Goal: Transaction & Acquisition: Book appointment/travel/reservation

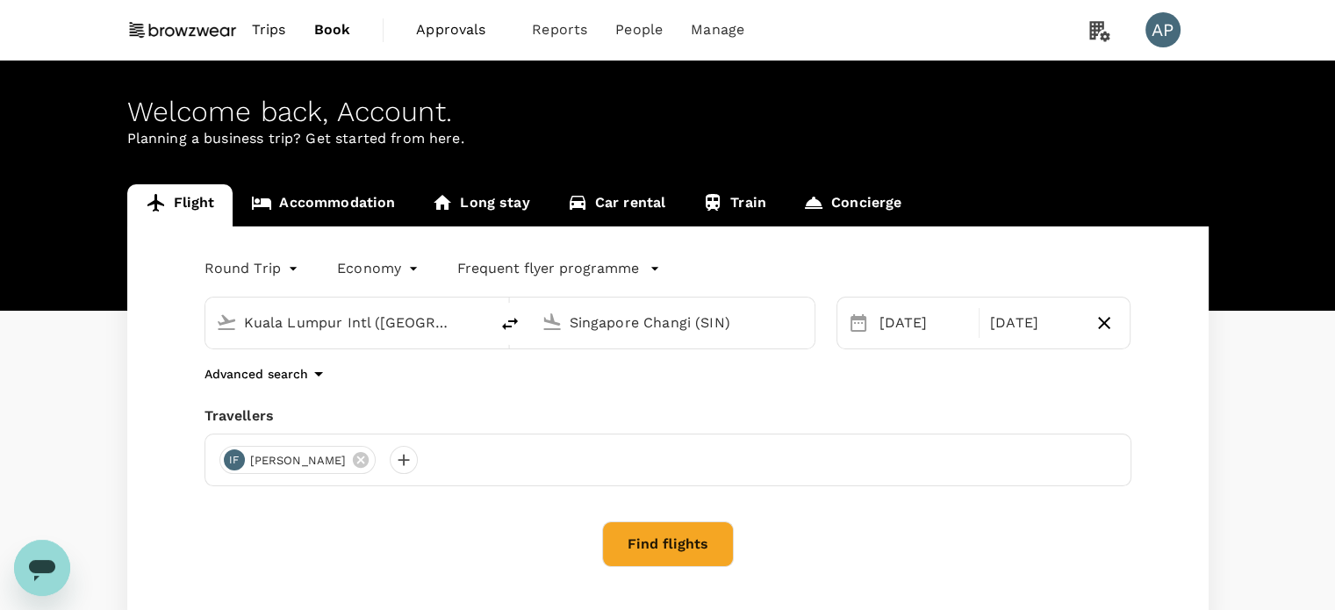
click at [211, 32] on img at bounding box center [182, 30] width 111 height 39
click at [340, 25] on span "Book" at bounding box center [332, 29] width 37 height 21
click at [332, 31] on span "Book" at bounding box center [332, 29] width 37 height 21
click at [279, 34] on span "Trips" at bounding box center [269, 29] width 34 height 21
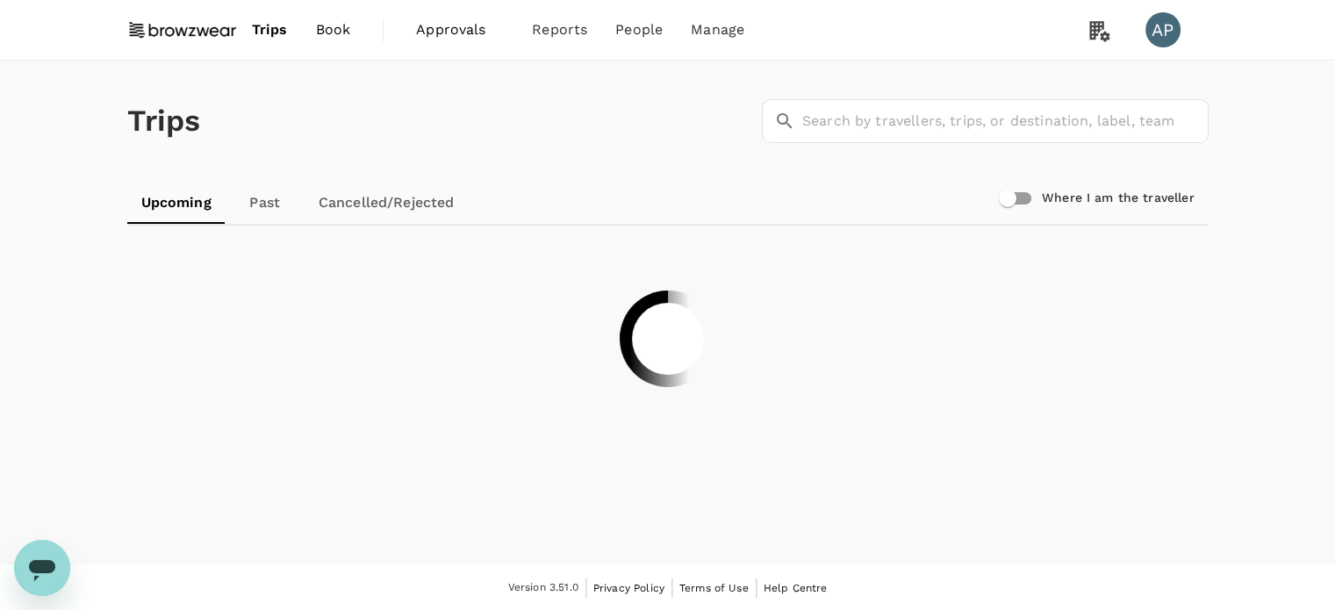
click at [333, 31] on span "Book" at bounding box center [333, 29] width 35 height 21
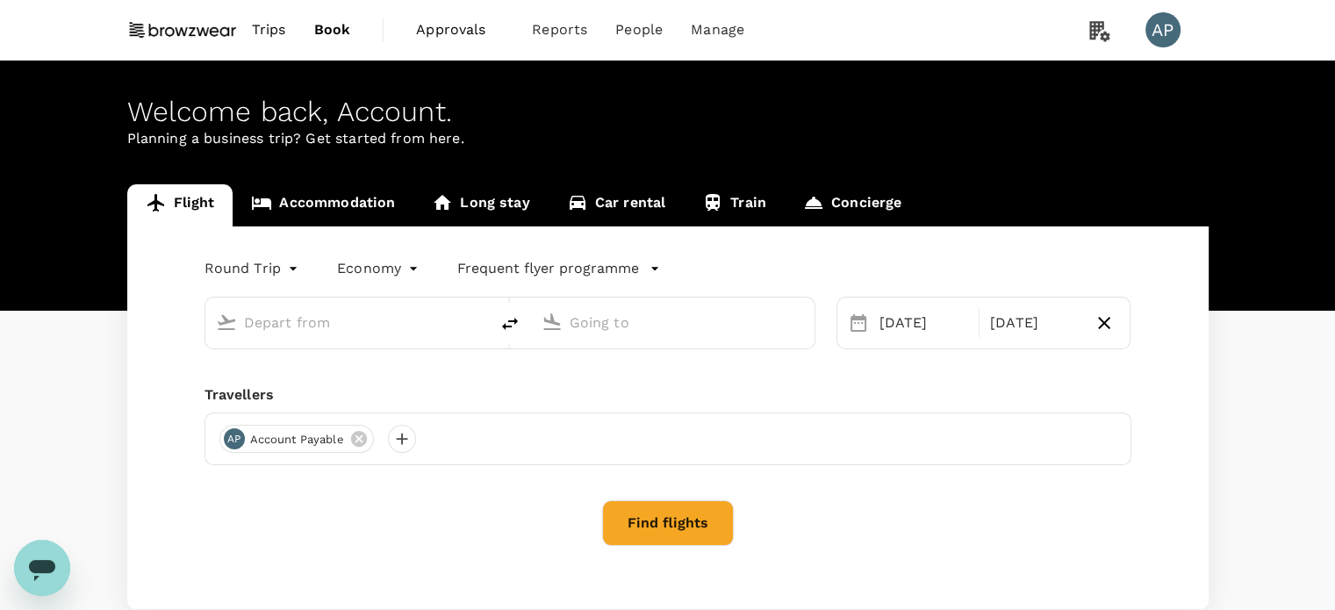
type input "Kuala Lumpur Intl ([GEOGRAPHIC_DATA])"
type input "Singapore Changi (SIN)"
type input "Kuala Lumpur Intl ([GEOGRAPHIC_DATA])"
type input "Singapore Changi (SIN)"
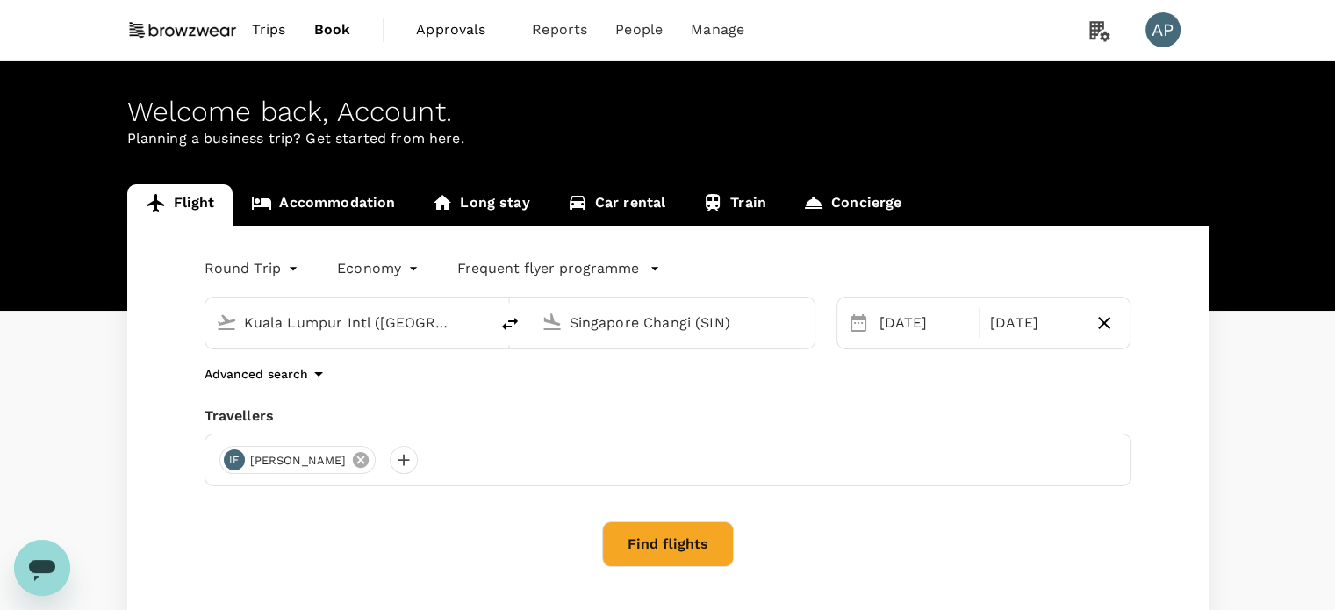
click at [353, 462] on icon at bounding box center [361, 460] width 16 height 16
click at [354, 324] on input "Kuala Lumpur Intl ([GEOGRAPHIC_DATA])" at bounding box center [348, 322] width 208 height 27
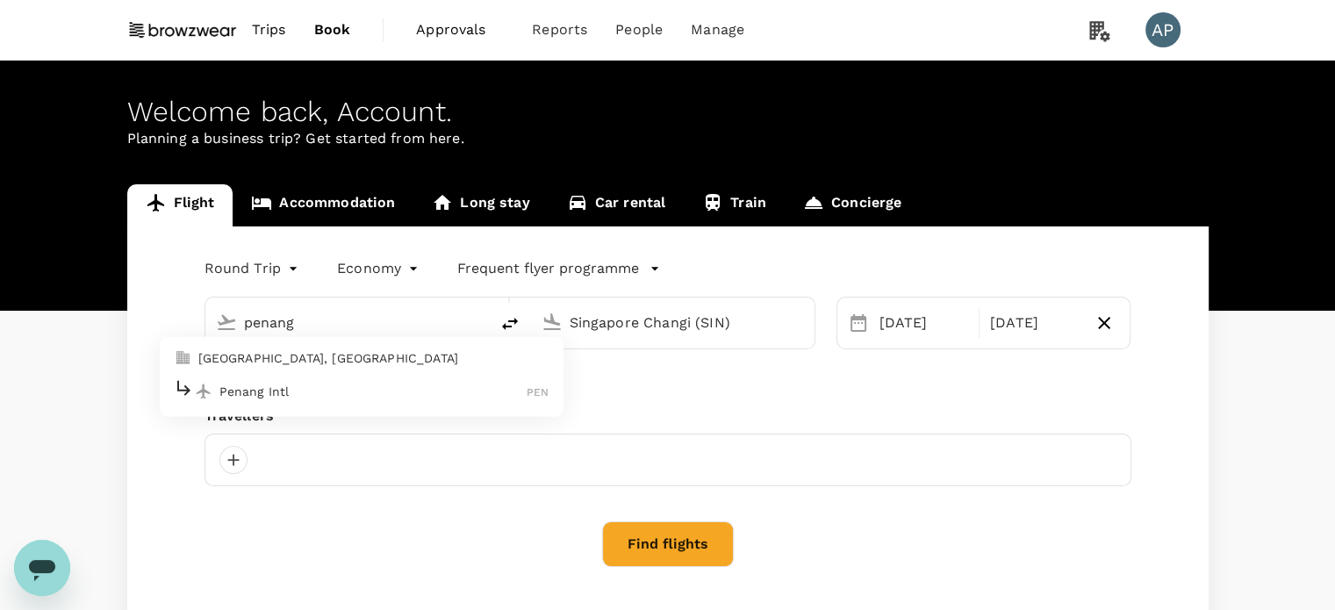
click at [316, 397] on p "Penang Intl" at bounding box center [373, 392] width 308 height 18
type input "Penang Intl (PEN)"
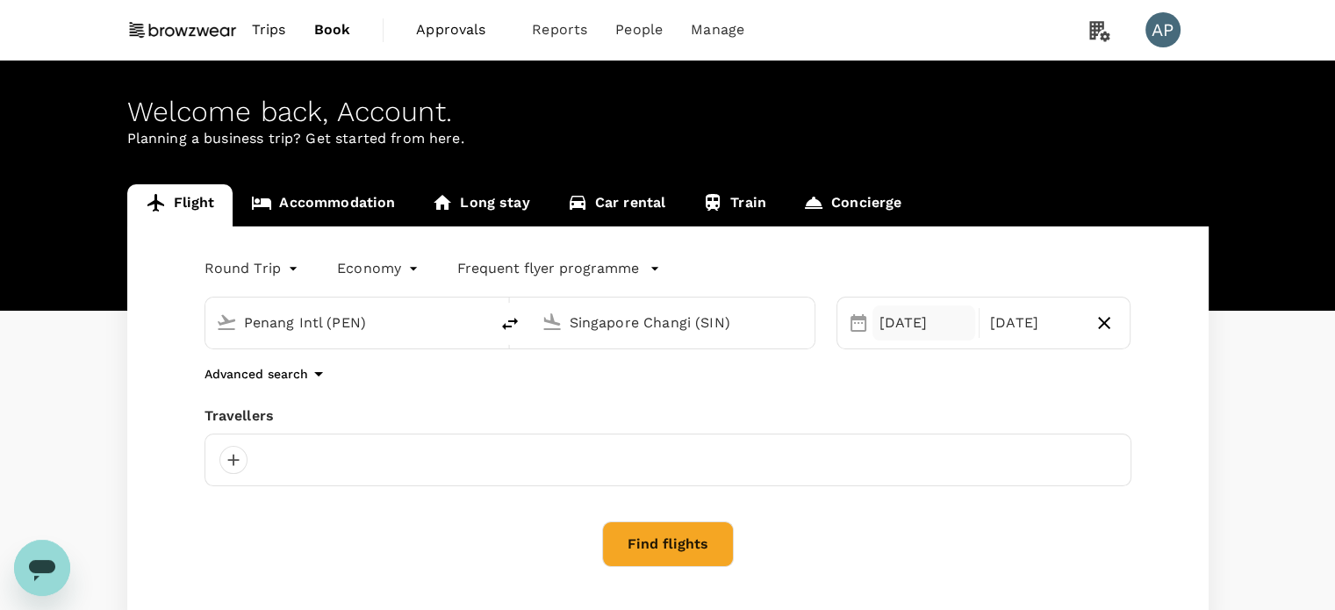
click at [947, 330] on div "[DATE]" at bounding box center [923, 322] width 103 height 35
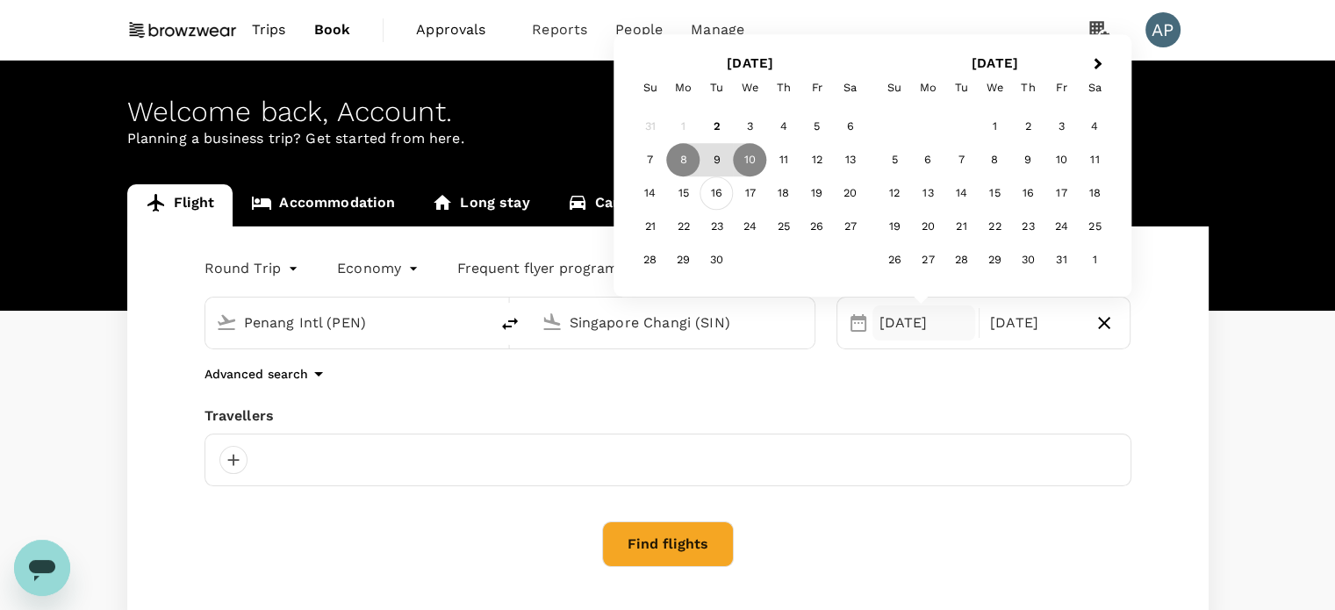
click at [723, 198] on div "16" at bounding box center [716, 193] width 33 height 33
click at [777, 199] on div "18" at bounding box center [783, 193] width 33 height 33
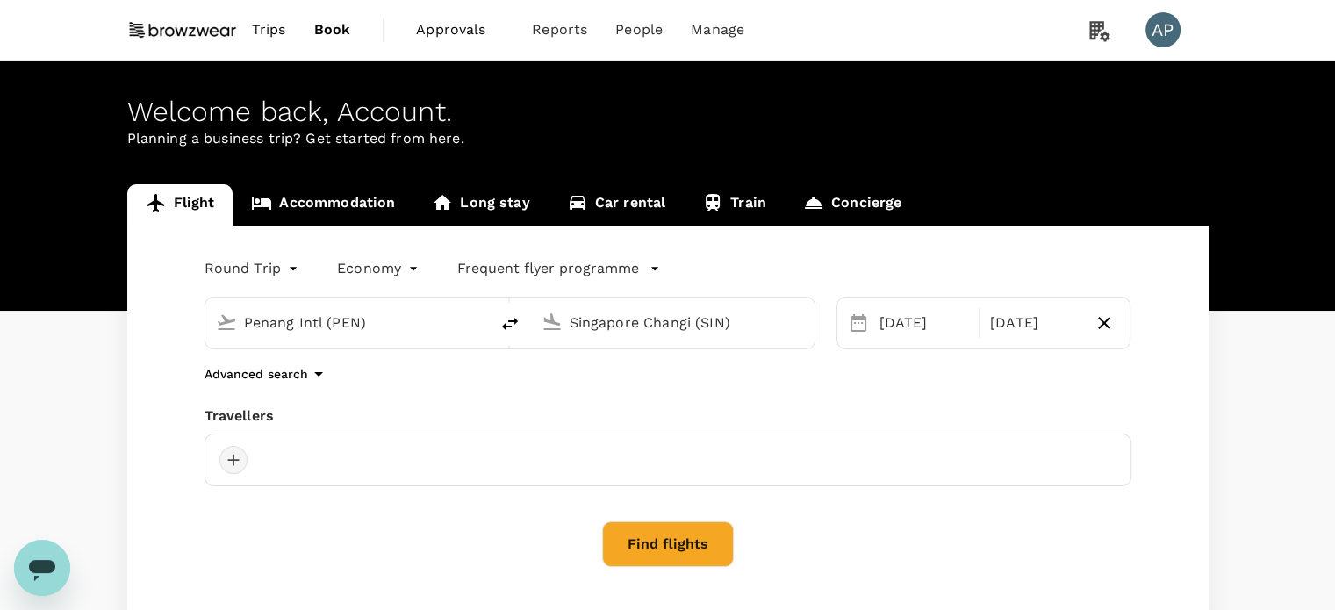
click at [242, 461] on div at bounding box center [233, 460] width 28 height 28
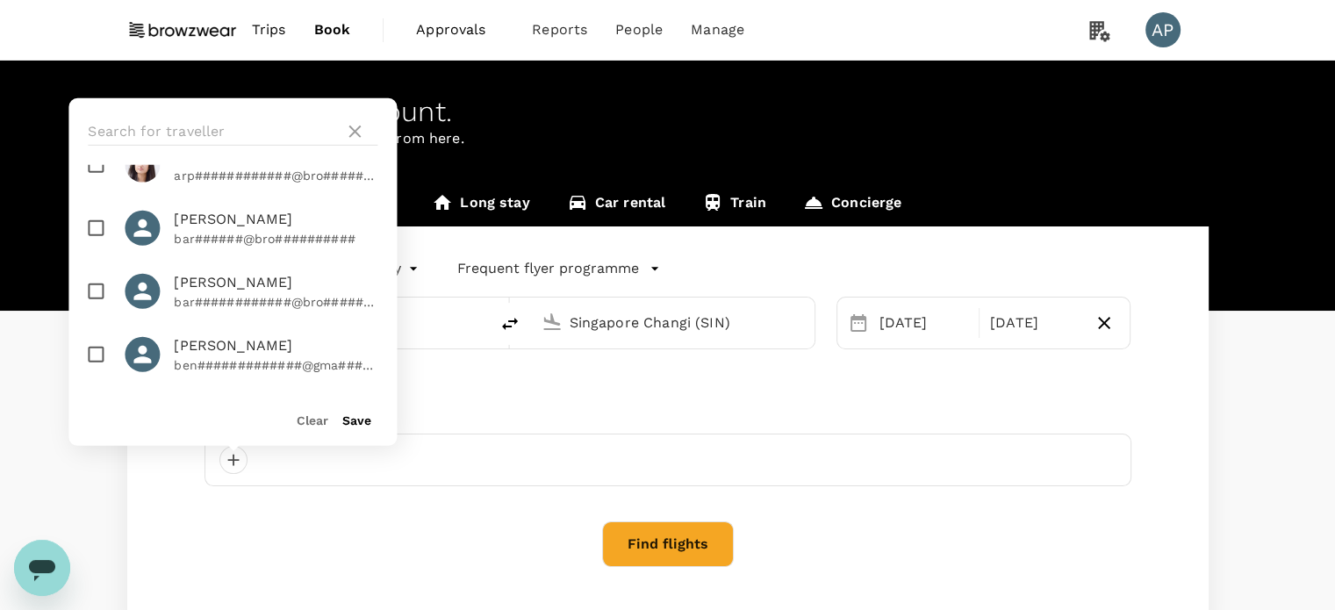
scroll to position [526, 0]
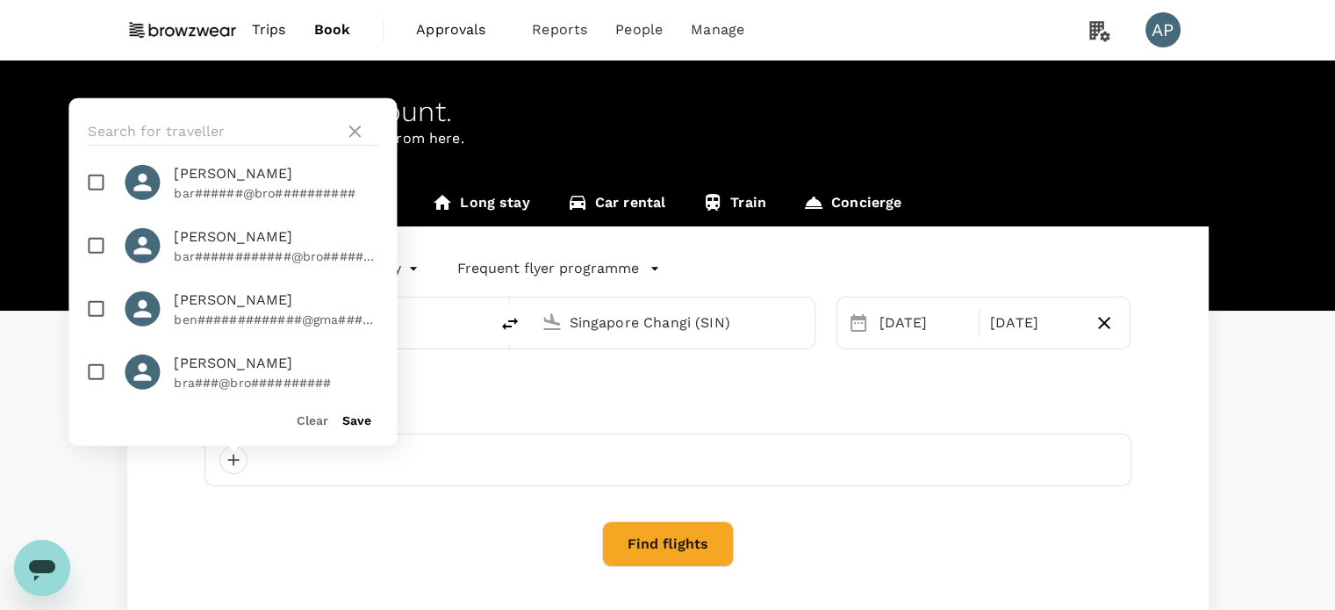
click at [96, 311] on input "checkbox" at bounding box center [95, 308] width 37 height 37
checkbox input "true"
click at [362, 425] on button "Save" at bounding box center [356, 420] width 29 height 14
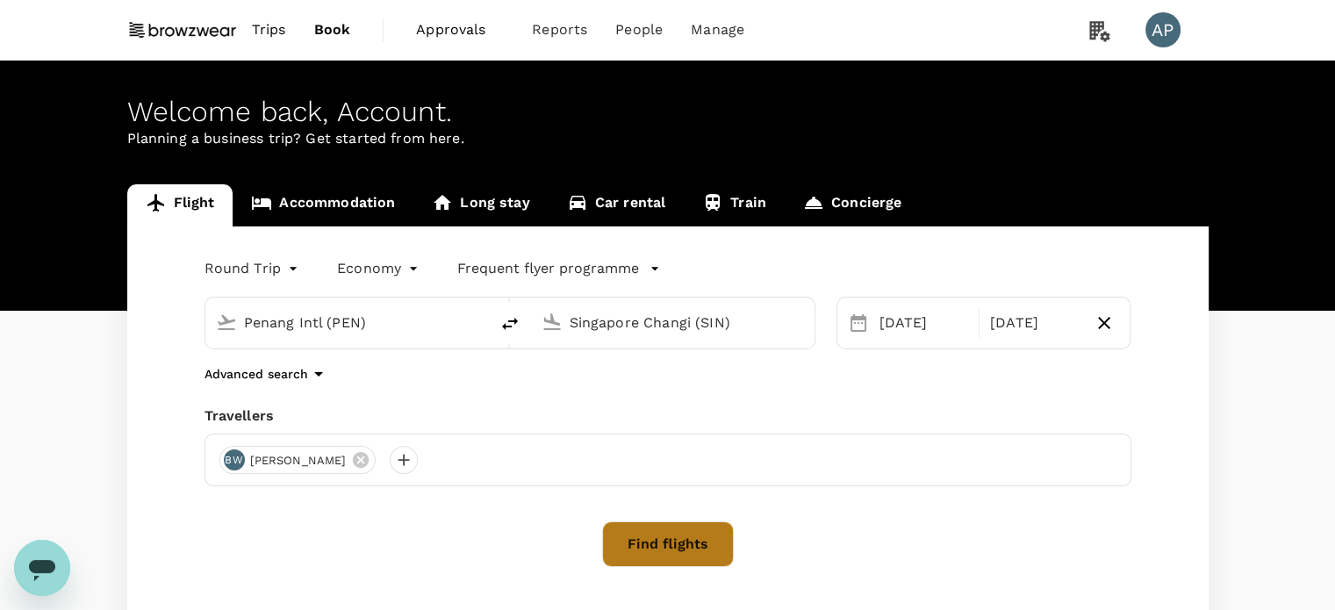
click at [699, 541] on button "Find flights" at bounding box center [668, 544] width 132 height 46
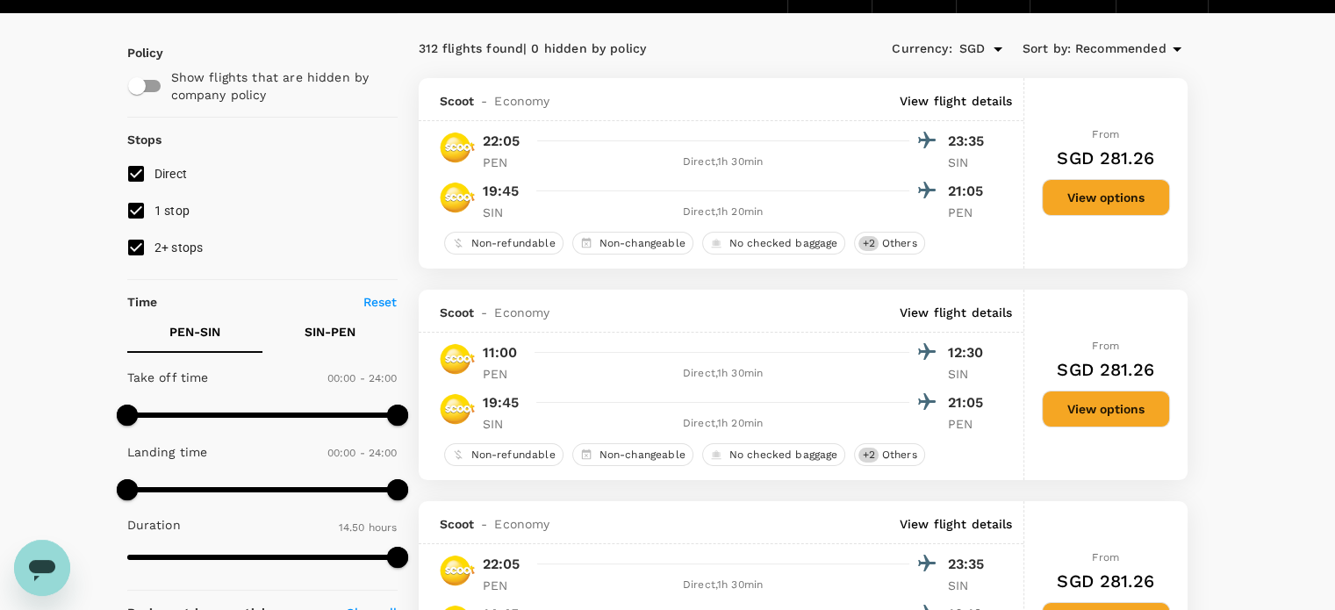
scroll to position [17, 0]
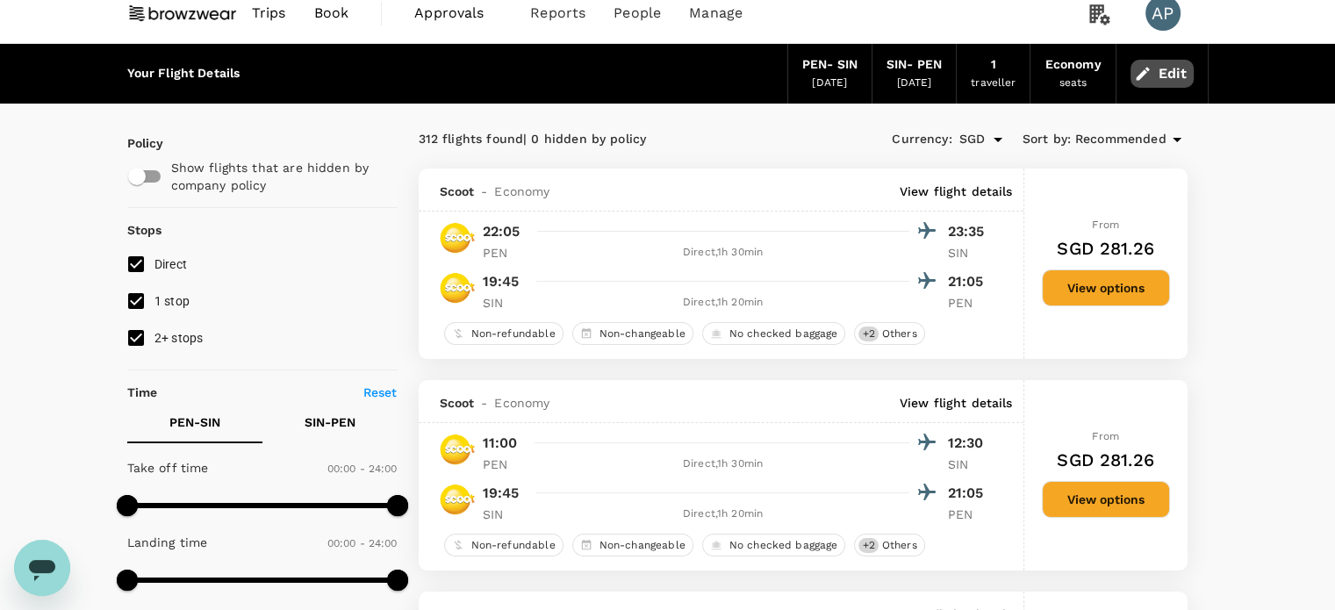
click at [1162, 76] on button "Edit" at bounding box center [1161, 74] width 63 height 28
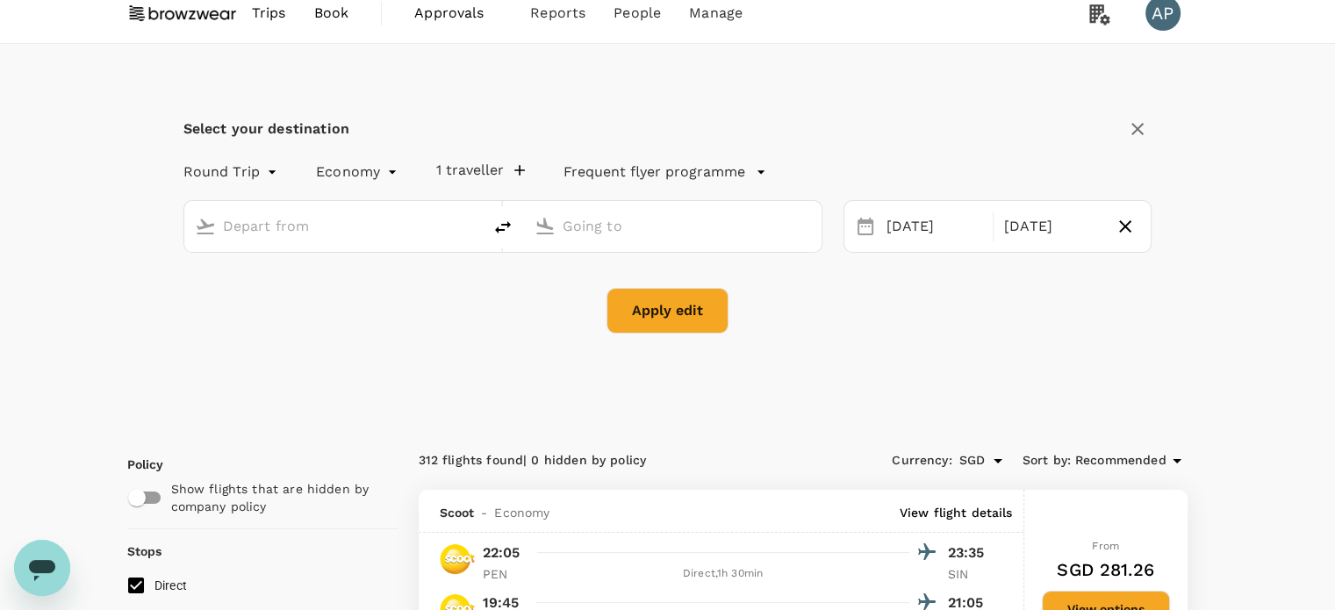
type input "Penang Intl (PEN)"
type input "Singapore Changi (SIN)"
click at [949, 236] on div "[DATE]" at bounding box center [934, 227] width 110 height 34
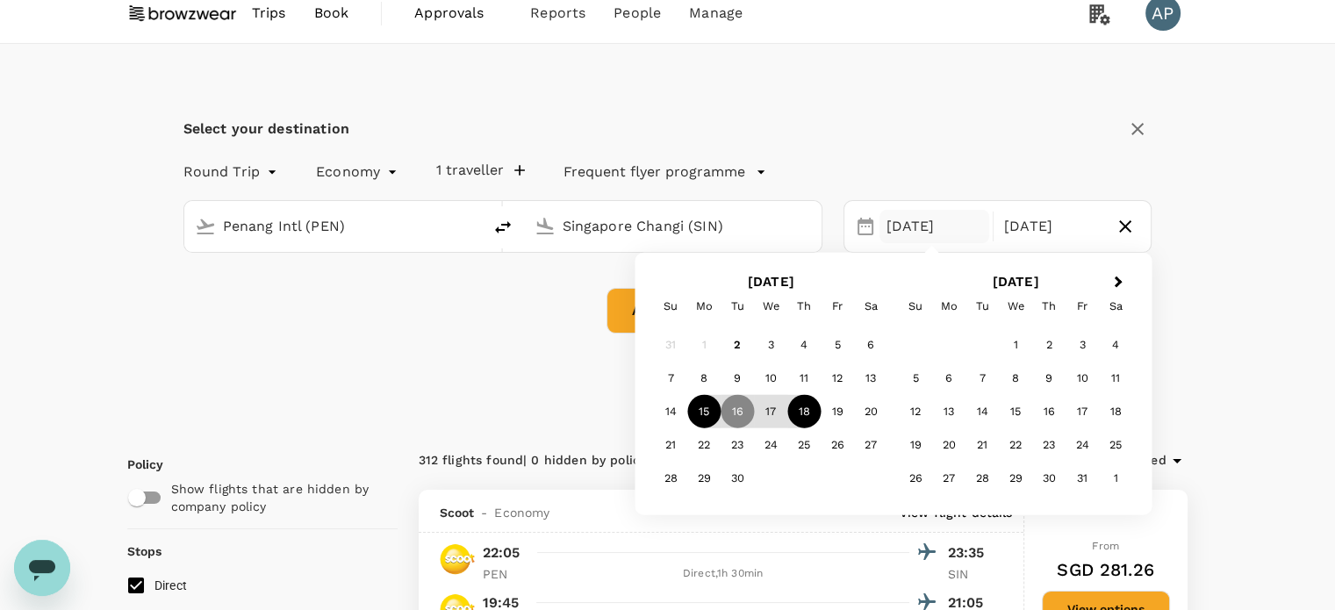
click at [712, 407] on div "15" at bounding box center [703, 411] width 33 height 33
click at [625, 318] on button "Apply edit" at bounding box center [667, 311] width 122 height 46
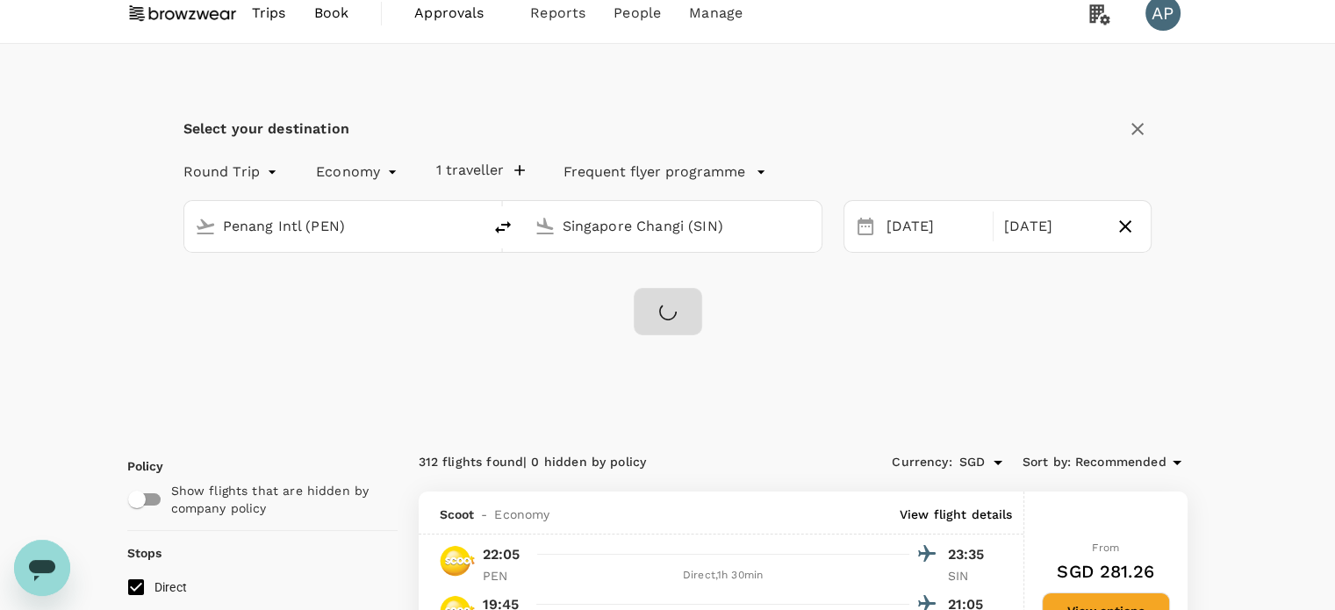
checkbox input "false"
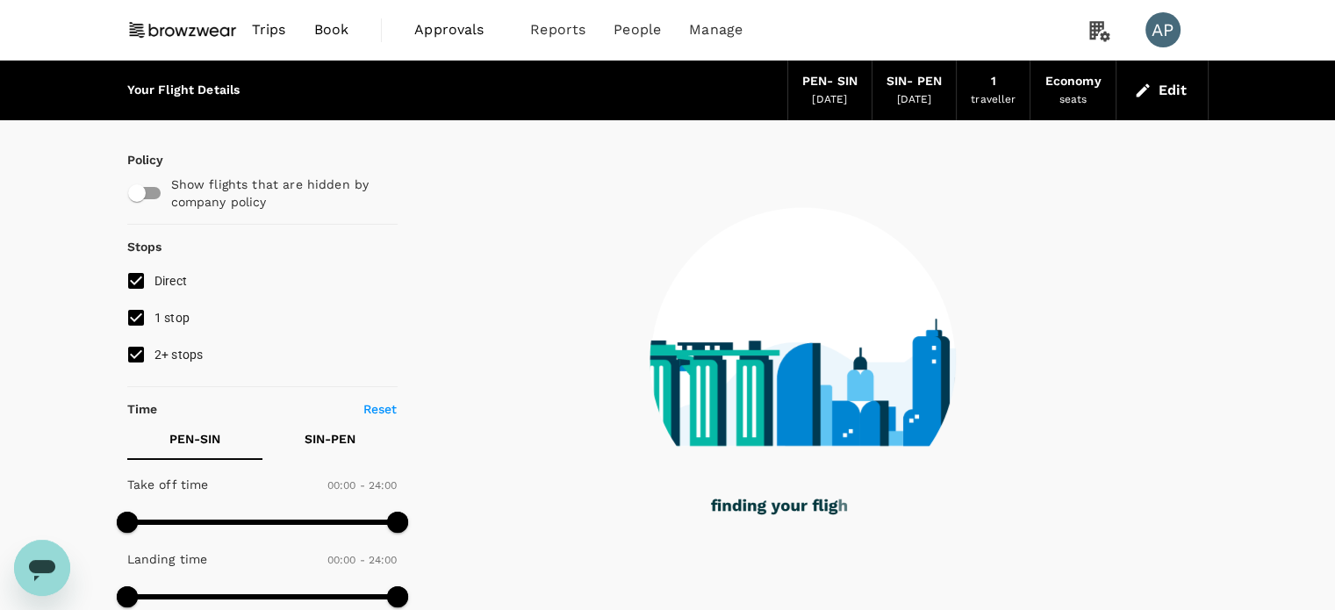
click at [140, 311] on input "1 stop" at bounding box center [136, 317] width 37 height 37
checkbox input "false"
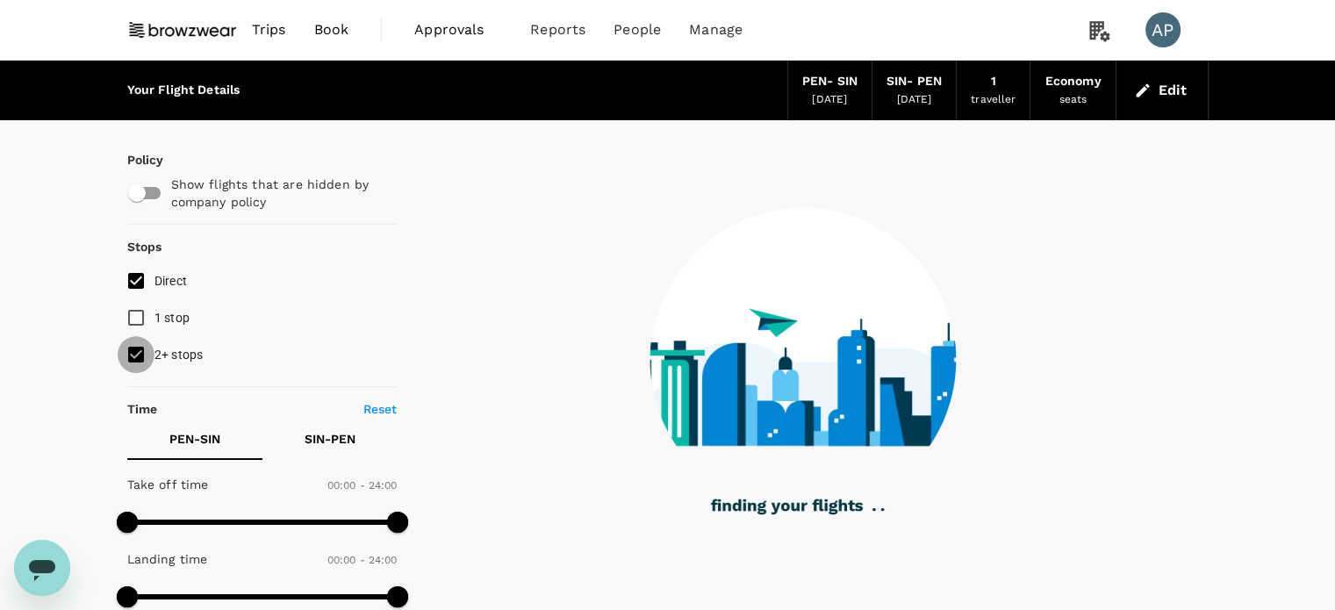
click at [137, 361] on input "2+ stops" at bounding box center [136, 354] width 37 height 37
checkbox input "false"
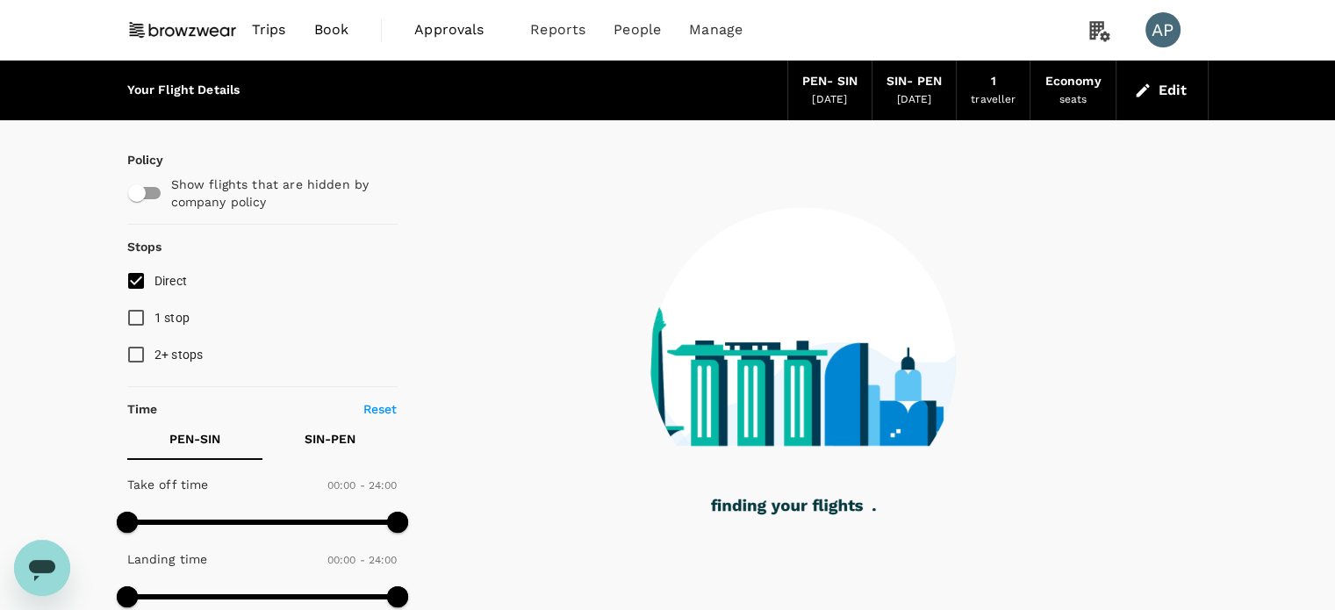
type input "470"
checkbox input "true"
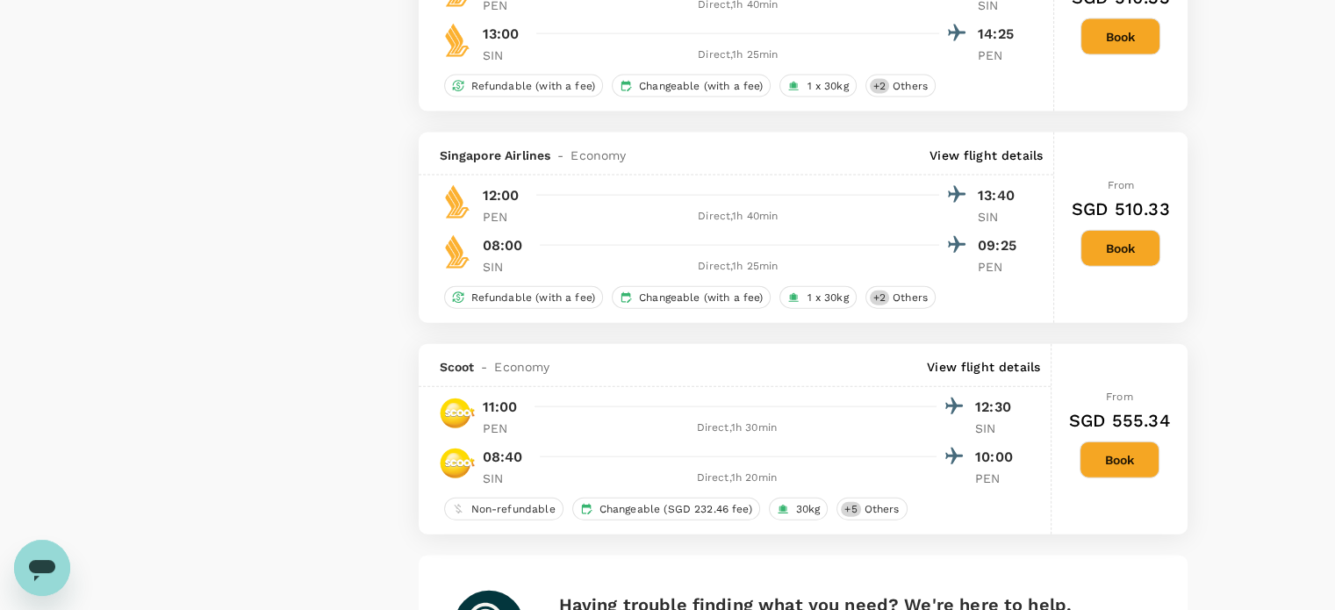
scroll to position [3948, 0]
type input "1515"
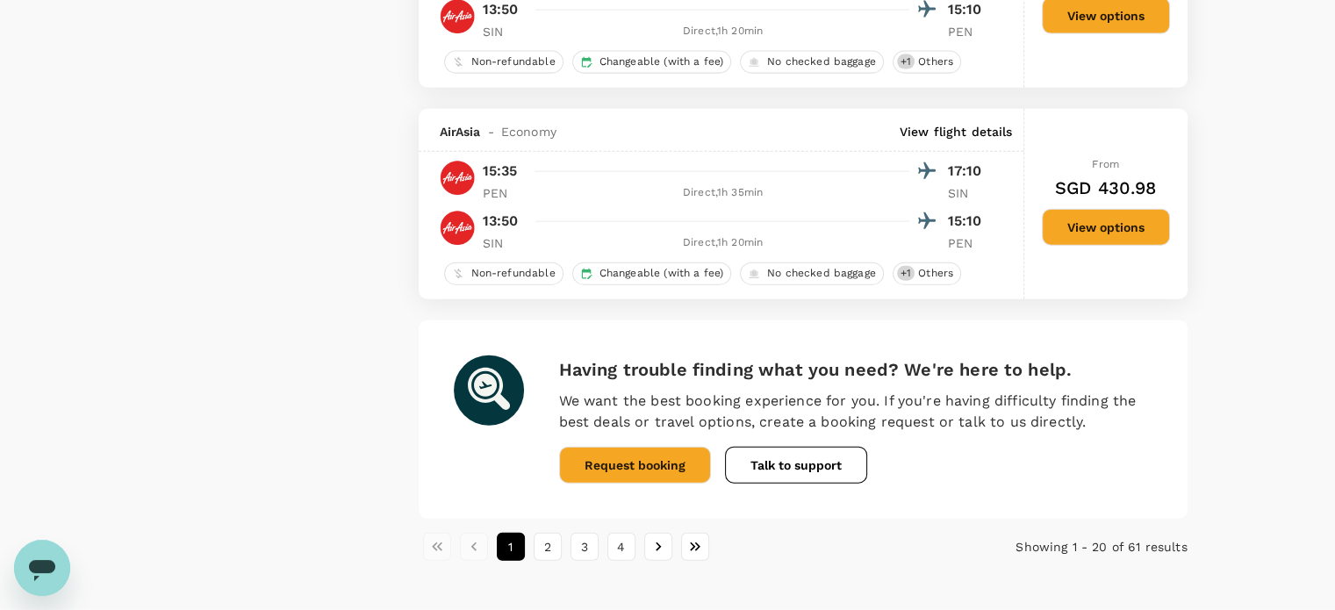
scroll to position [4151, 0]
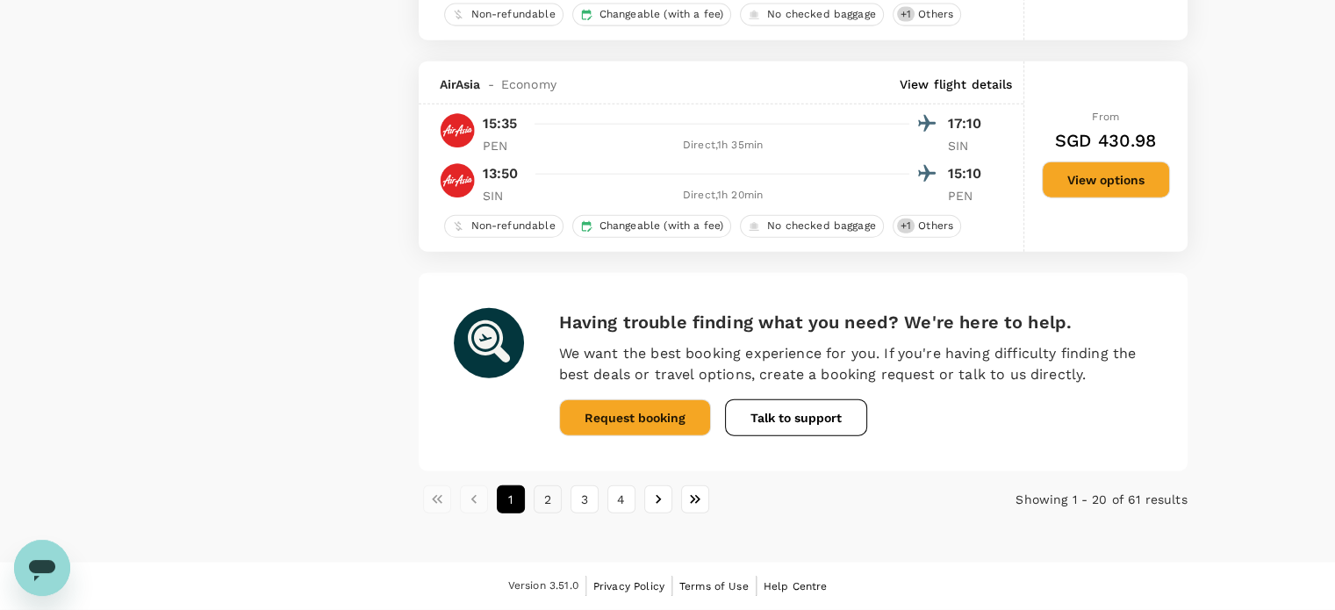
click at [553, 500] on button "2" at bounding box center [547, 499] width 28 height 28
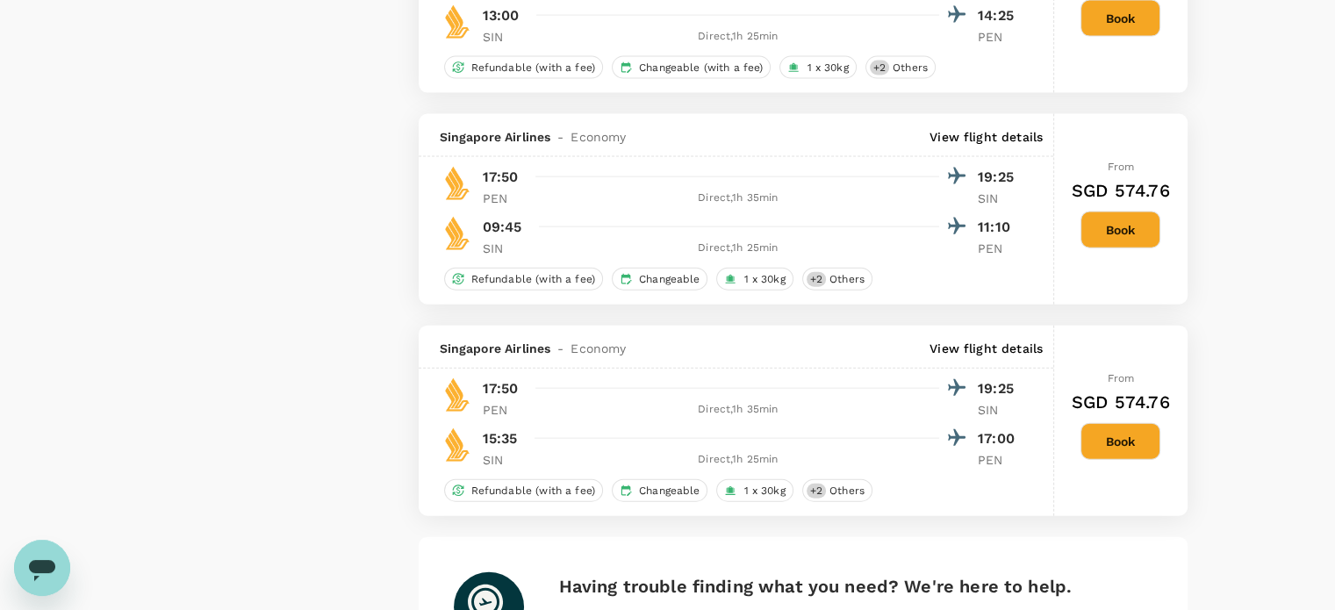
scroll to position [4221, 0]
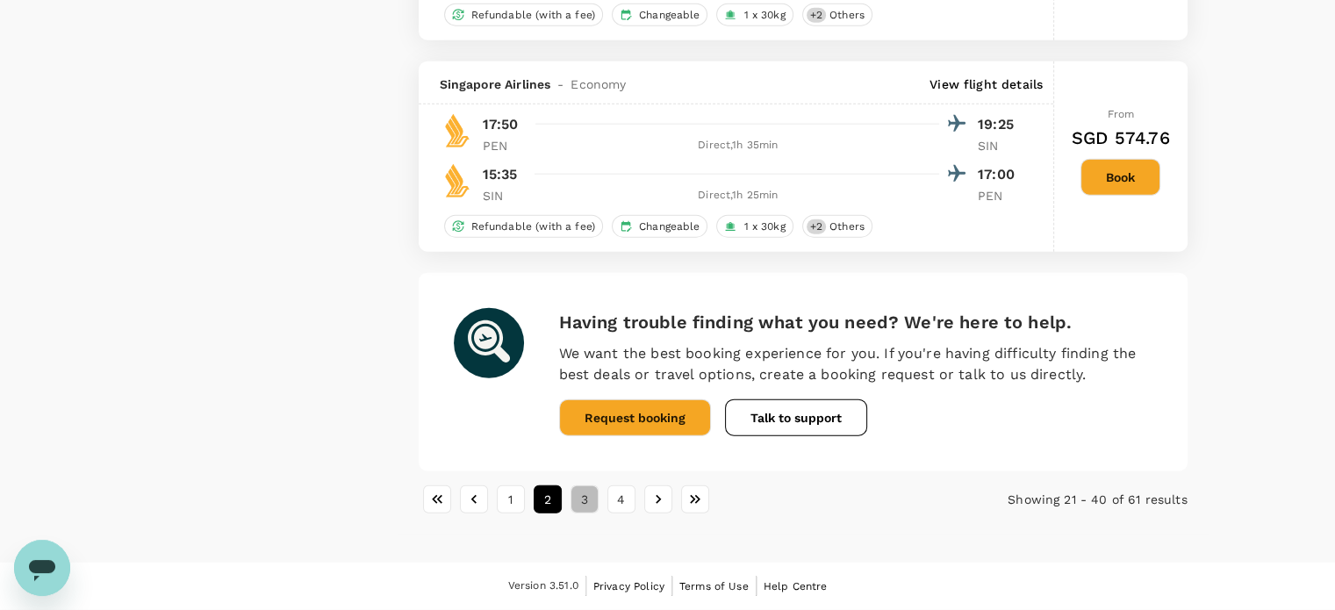
click at [590, 508] on button "3" at bounding box center [584, 499] width 28 height 28
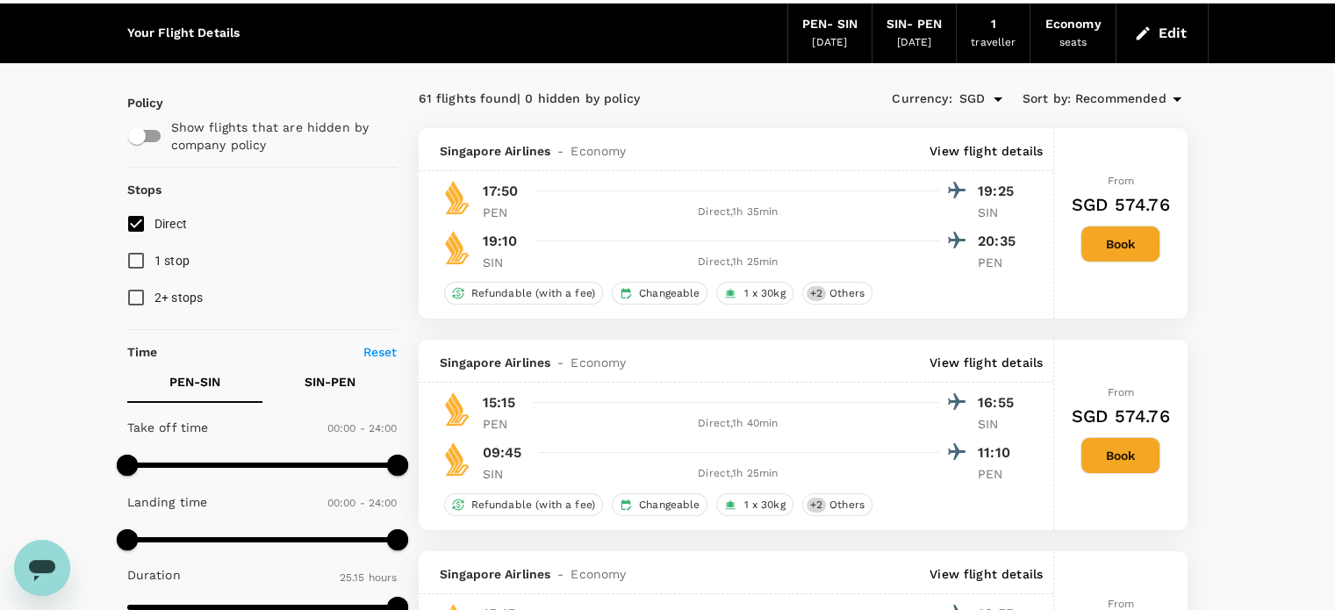
scroll to position [88, 0]
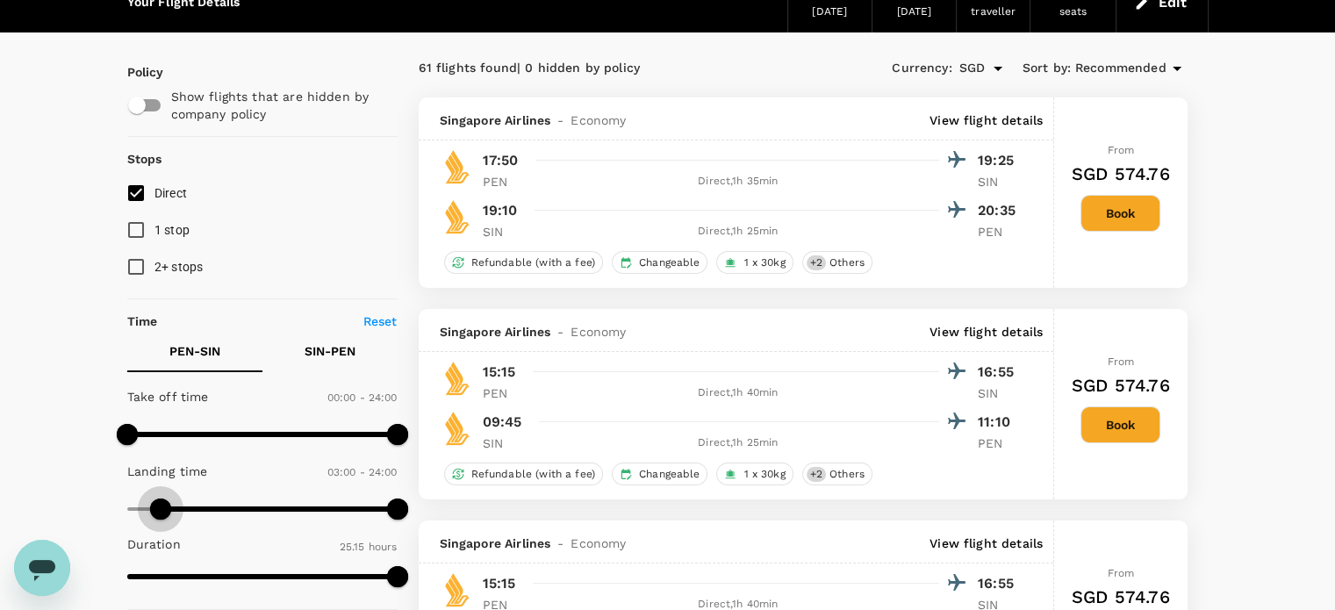
type input "60"
click at [136, 507] on span at bounding box center [137, 508] width 21 height 21
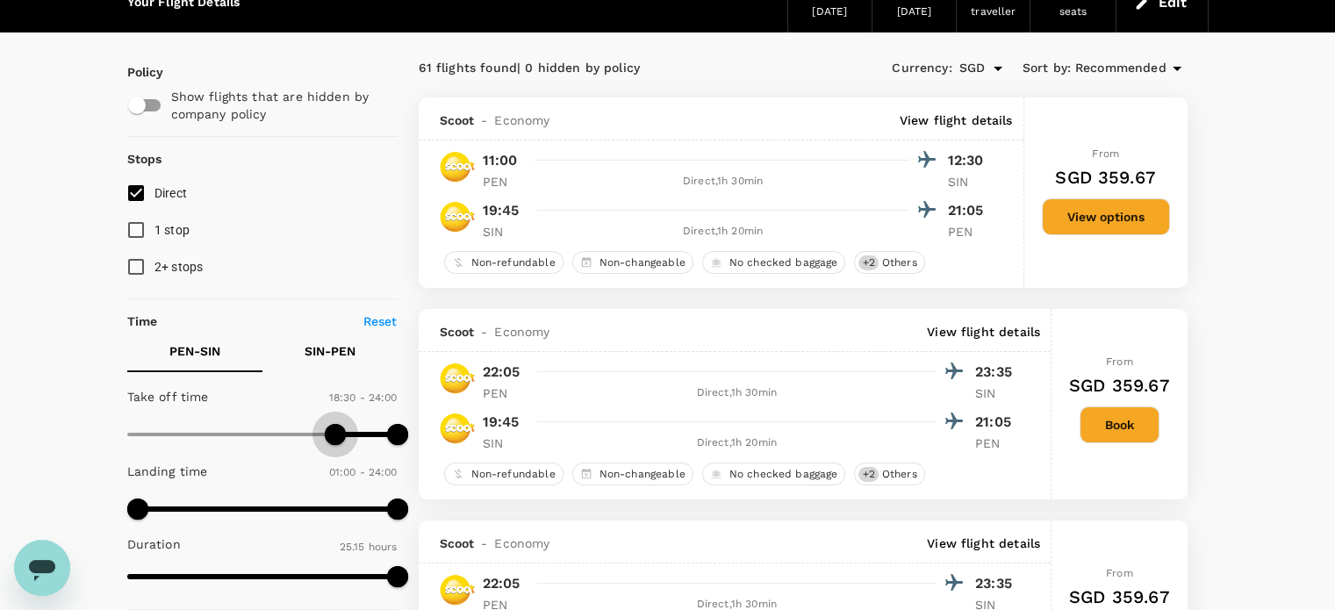
type input "1020"
drag, startPoint x: 121, startPoint y: 428, endPoint x: 319, endPoint y: 435, distance: 198.4
click at [319, 435] on span at bounding box center [318, 434] width 21 height 21
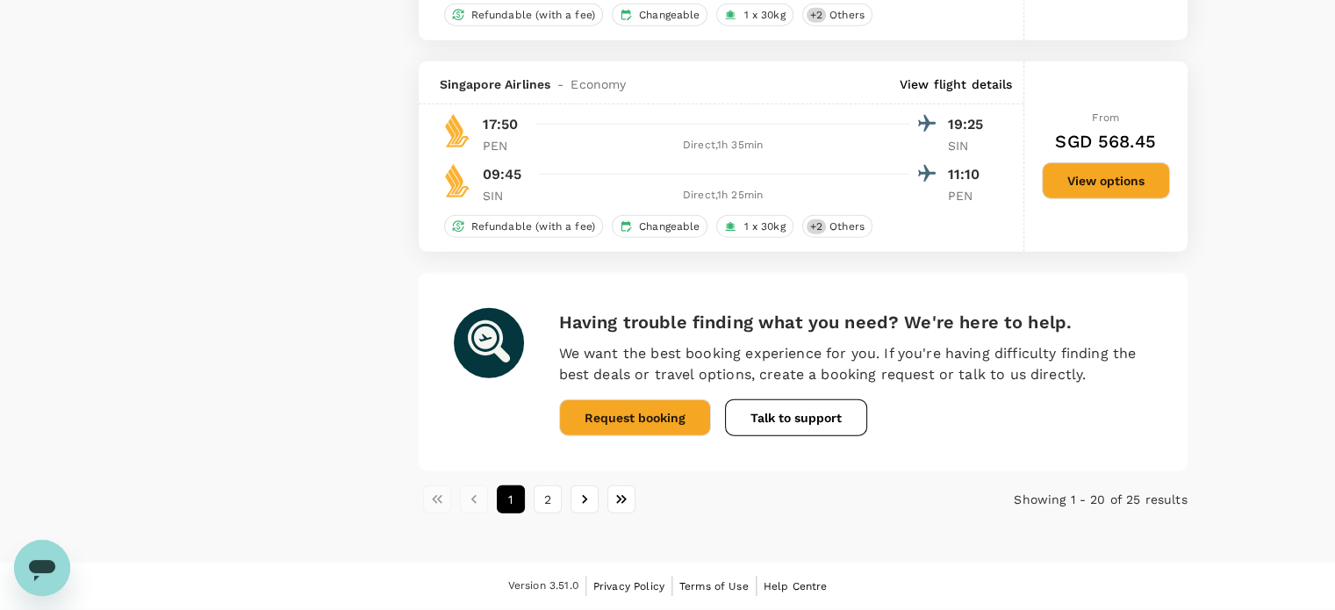
scroll to position [4221, 0]
click at [555, 500] on button "2" at bounding box center [547, 499] width 28 height 28
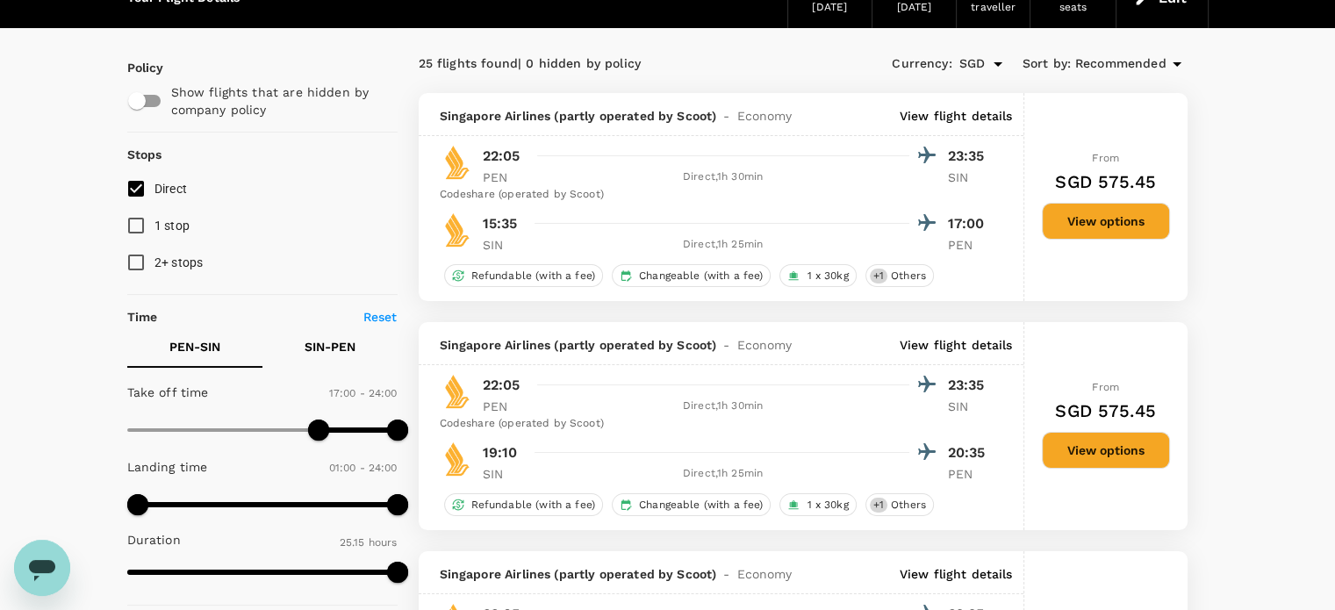
scroll to position [0, 0]
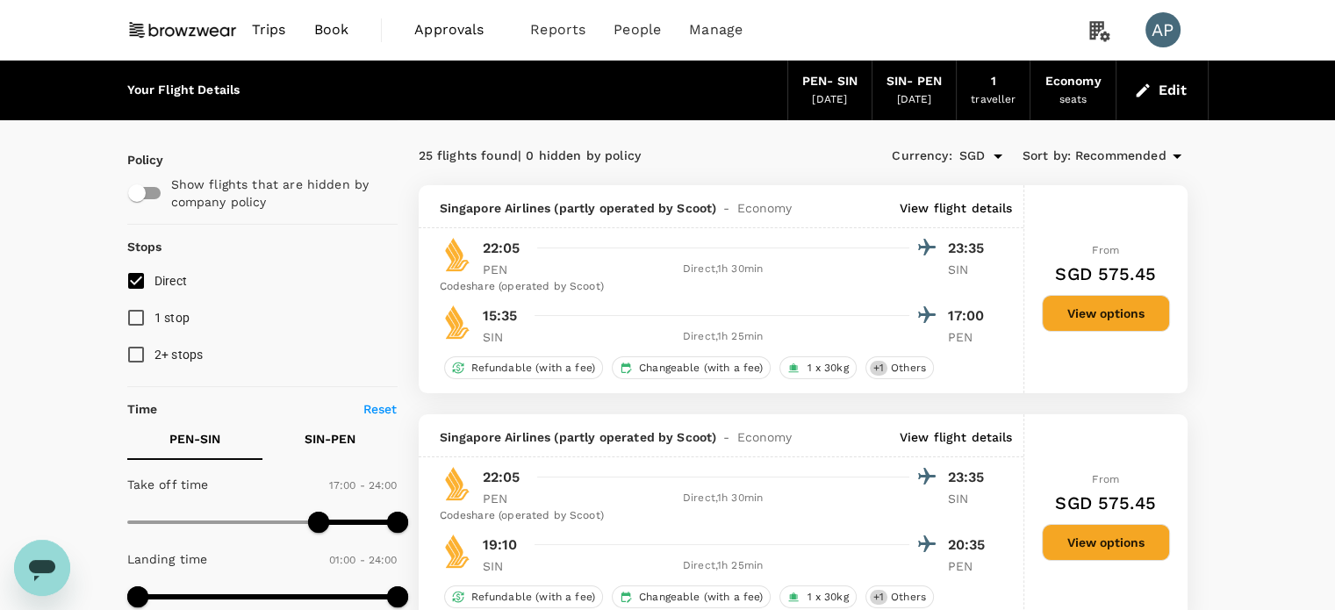
click at [1155, 90] on button "Edit" at bounding box center [1161, 90] width 63 height 28
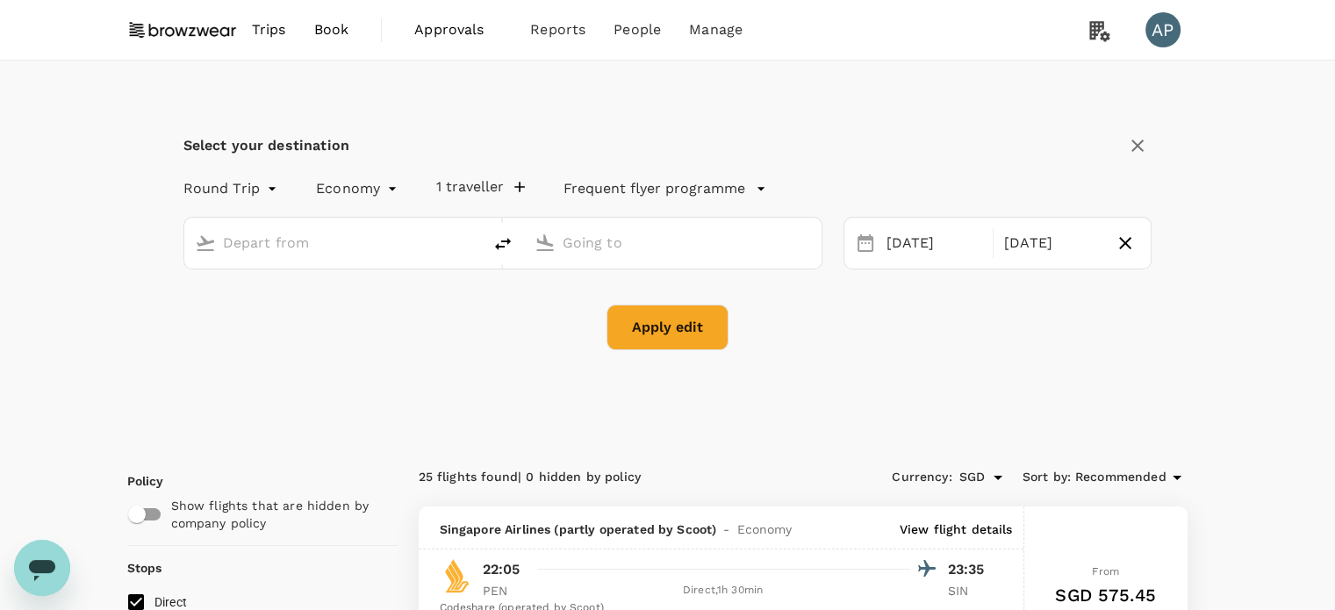
type input "Penang Intl (PEN)"
type input "Singapore Changi (SIN)"
click at [923, 238] on div "[DATE]" at bounding box center [934, 243] width 110 height 34
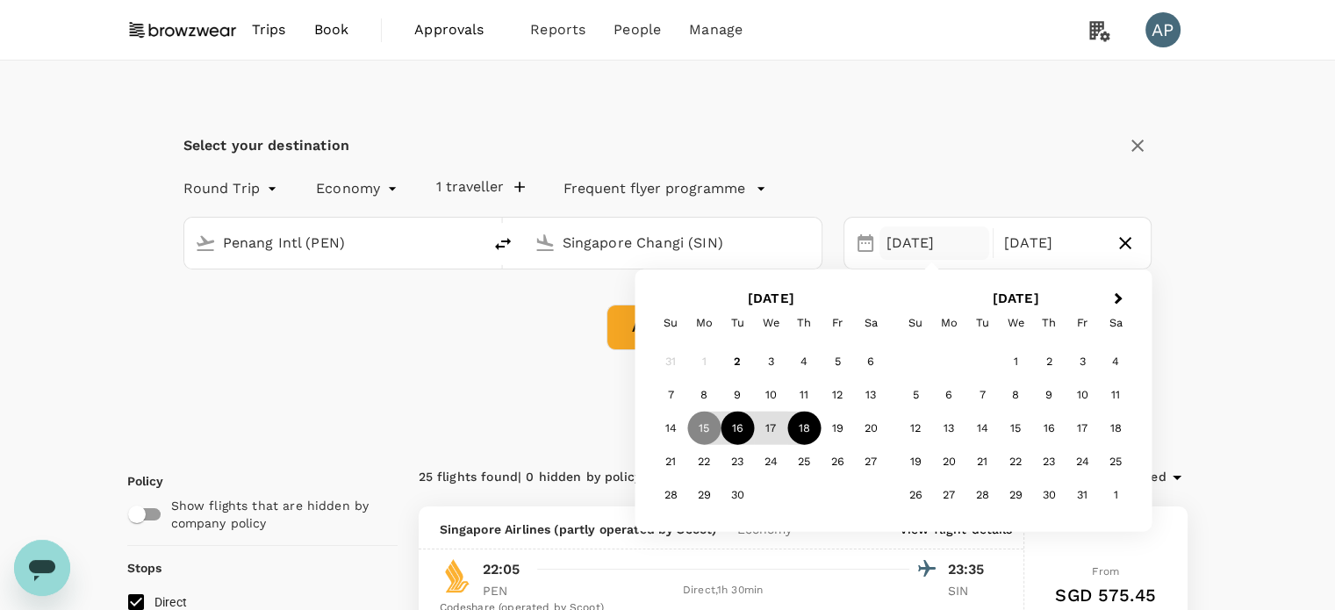
click at [741, 428] on div "16" at bounding box center [736, 427] width 33 height 33
click at [625, 332] on button "Apply edit" at bounding box center [667, 327] width 122 height 46
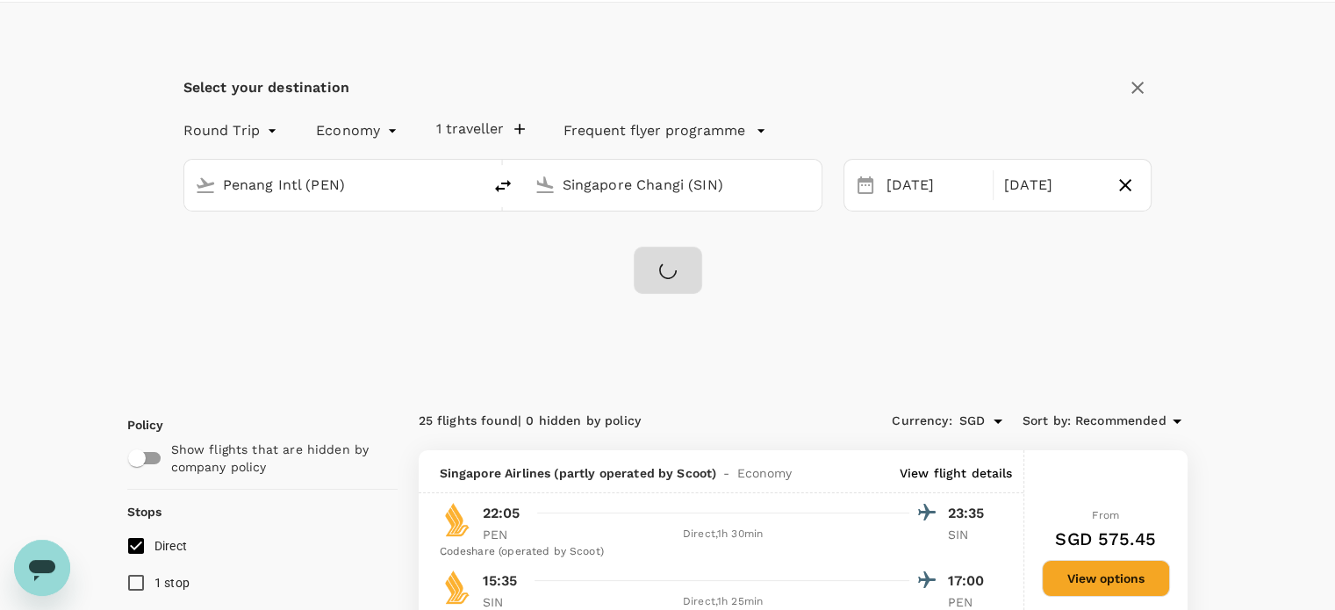
checkbox input "false"
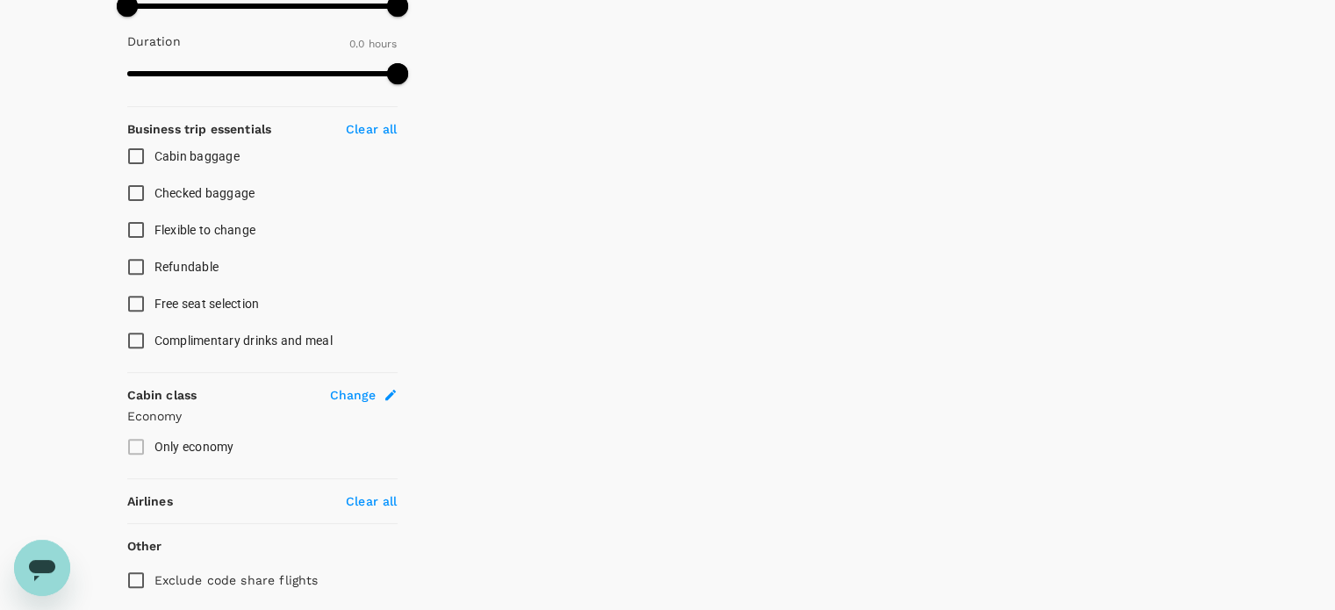
scroll to position [650, 0]
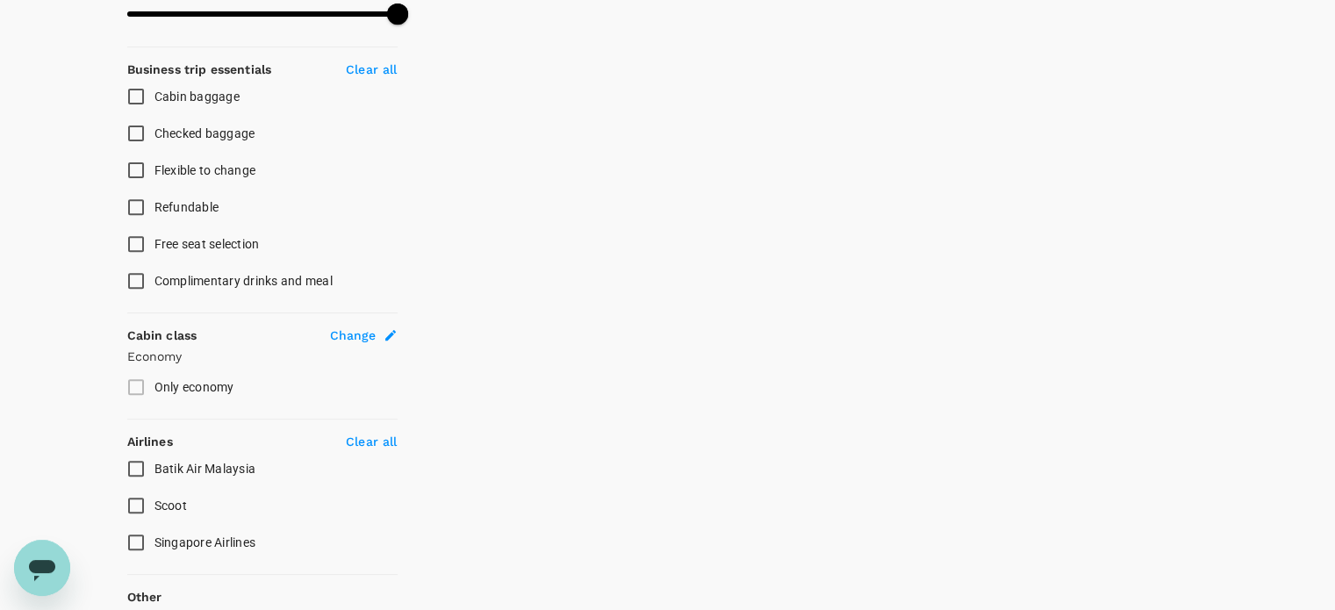
type input "890"
checkbox input "true"
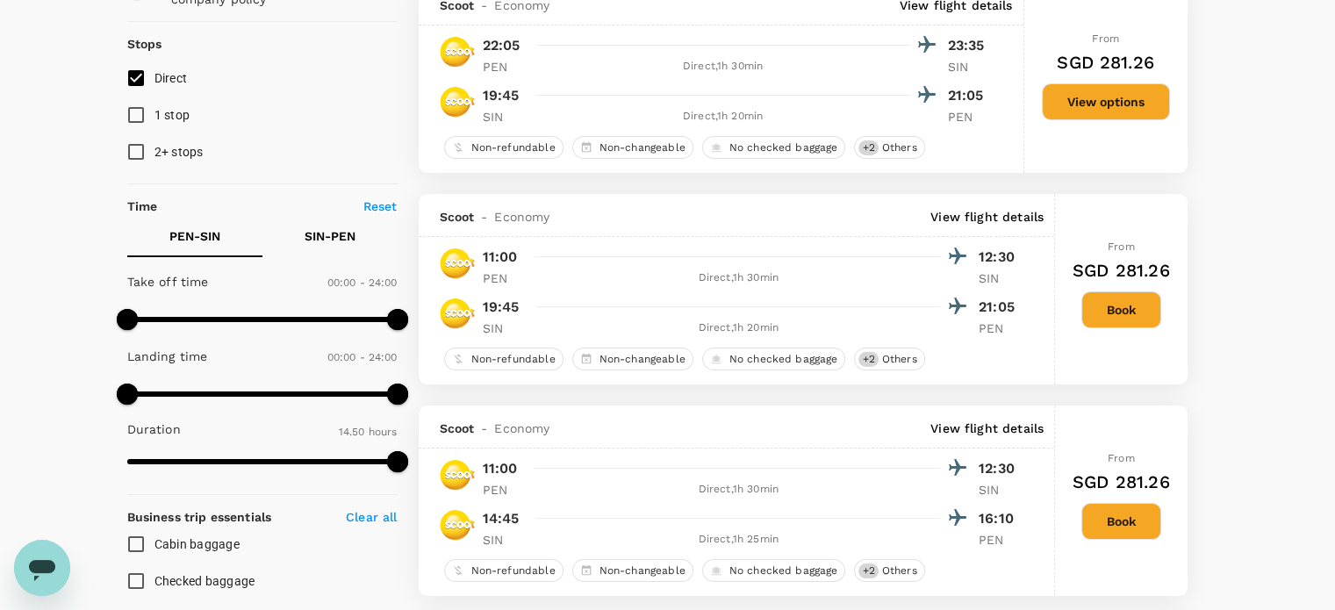
scroll to position [0, 0]
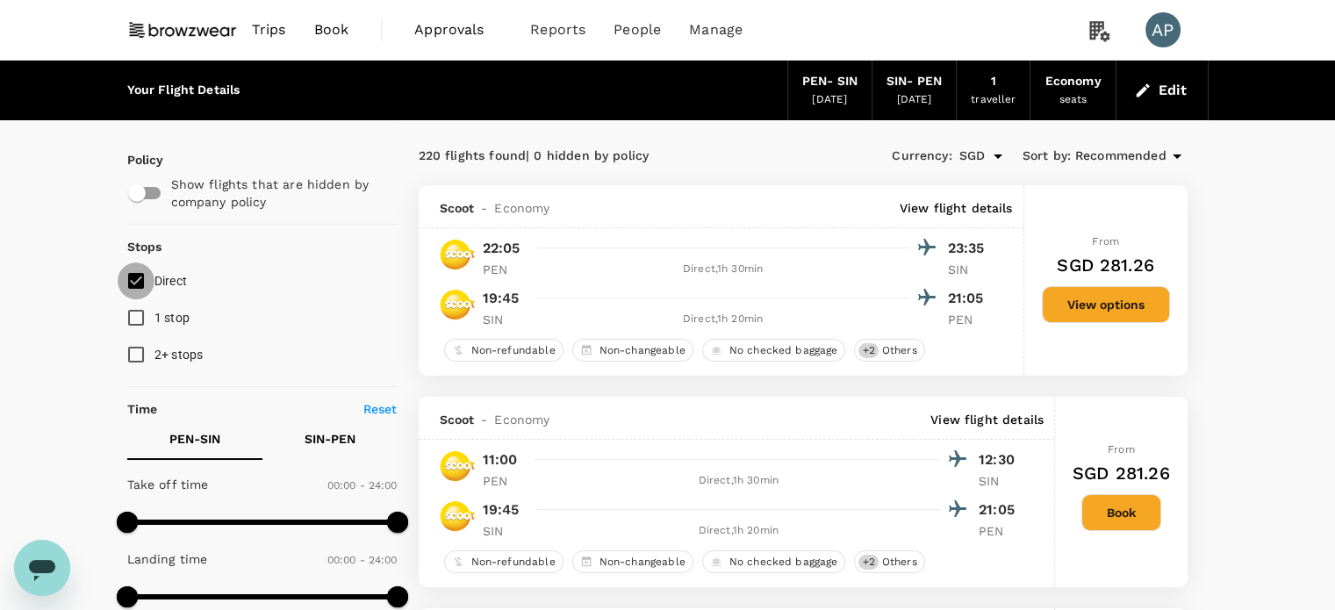
click at [138, 286] on input "Direct" at bounding box center [136, 280] width 37 height 37
click at [138, 285] on input "Direct" at bounding box center [136, 280] width 37 height 37
checkbox input "true"
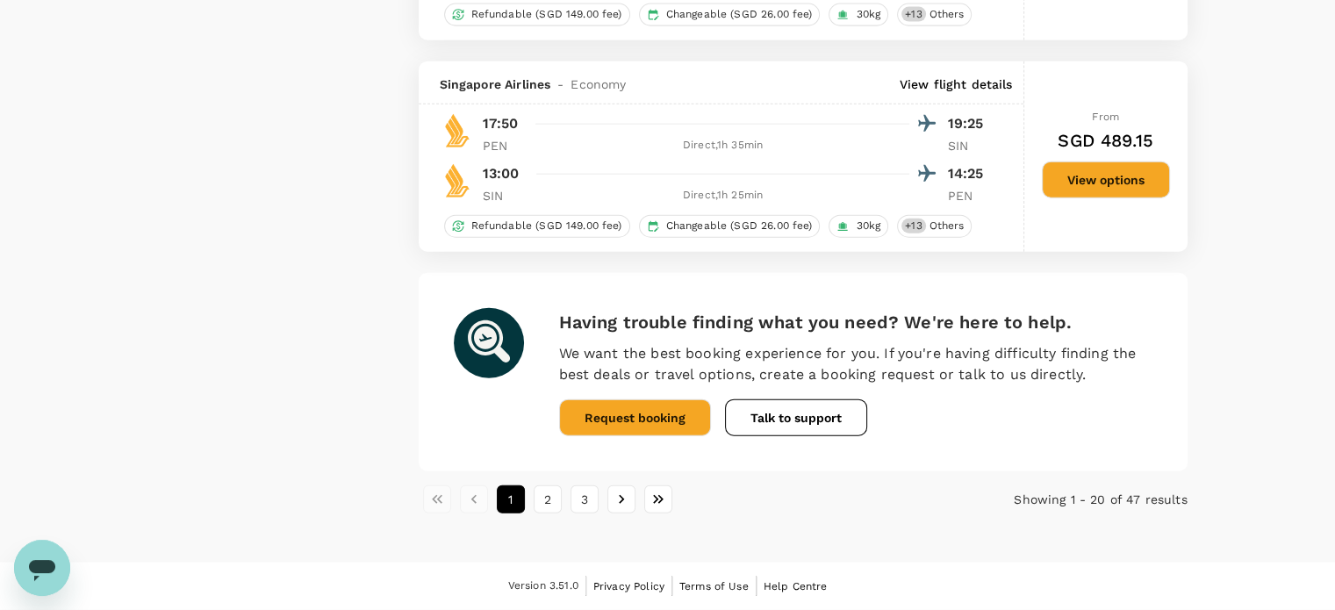
scroll to position [4151, 0]
click at [553, 501] on button "2" at bounding box center [547, 499] width 28 height 28
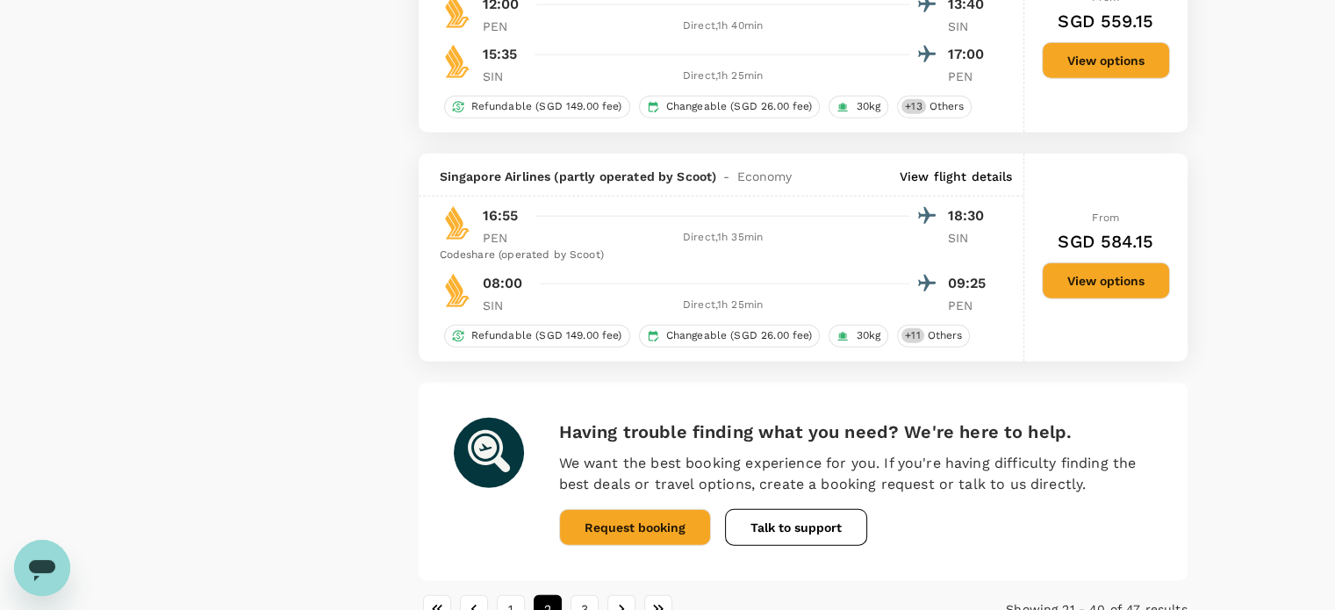
scroll to position [4343, 0]
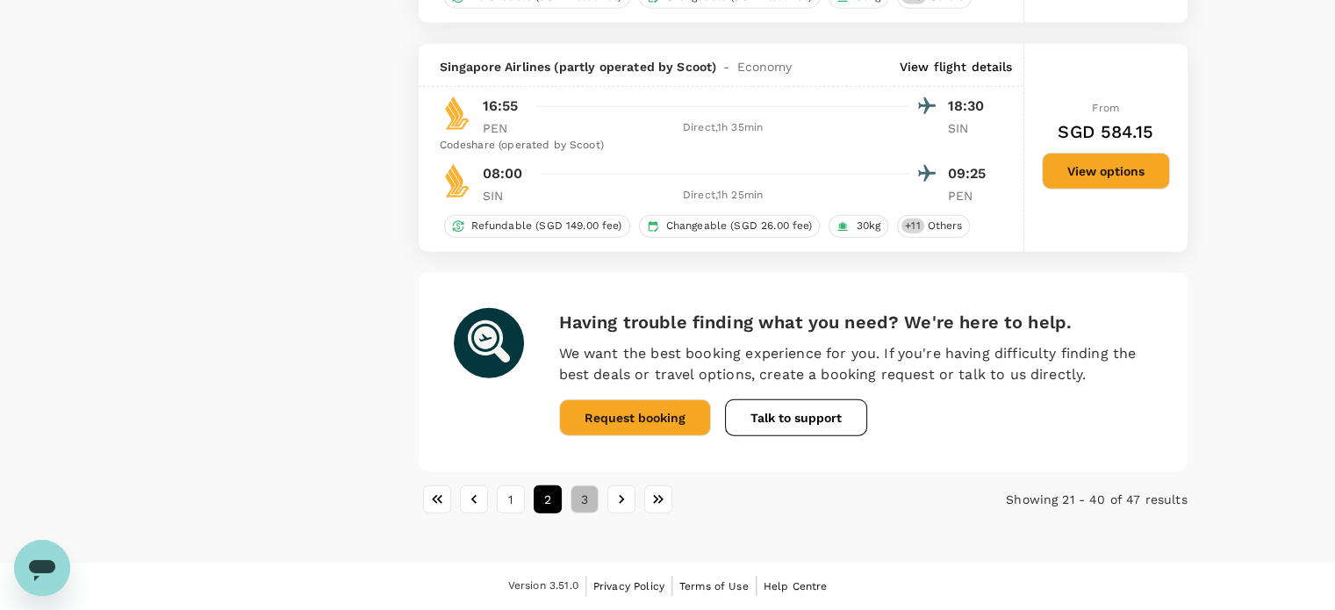
click at [585, 506] on button "3" at bounding box center [584, 499] width 28 height 28
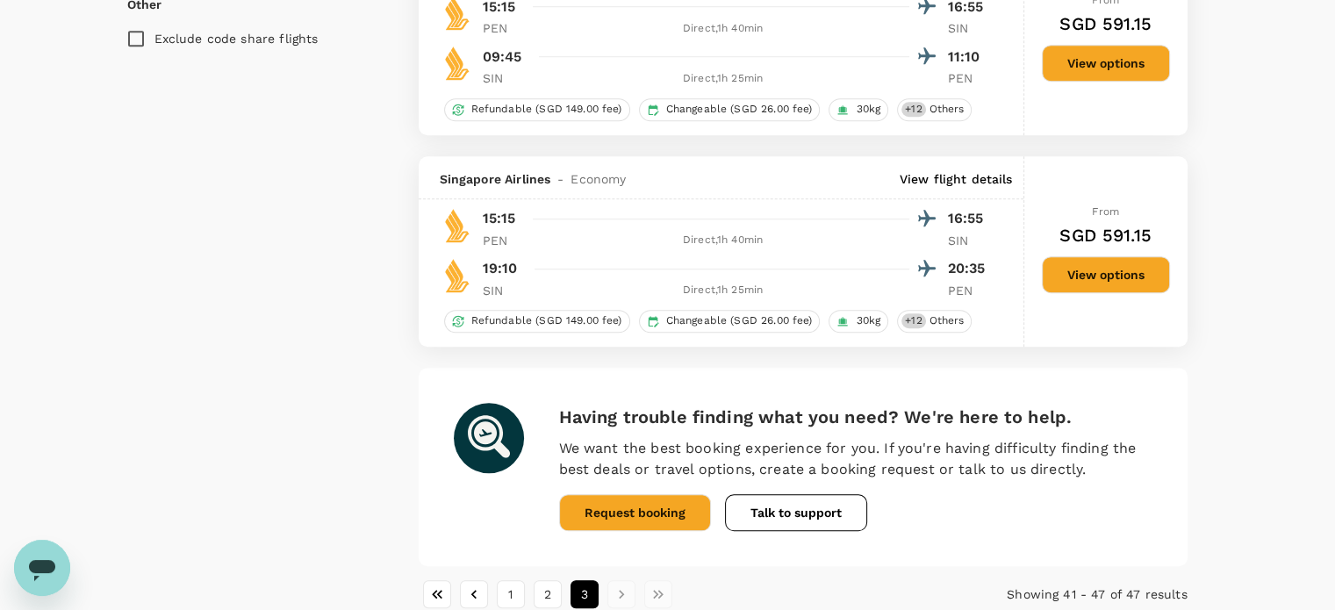
scroll to position [1412, 0]
